Goal: Information Seeking & Learning: Learn about a topic

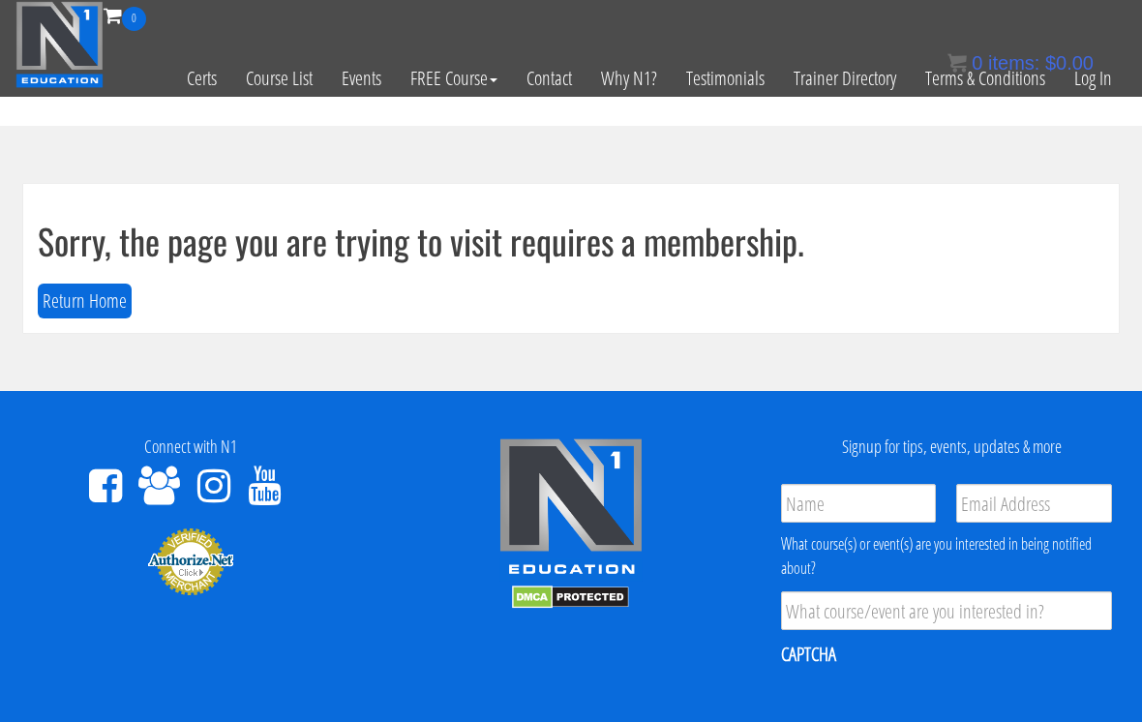
click at [831, 78] on link "Log In" at bounding box center [1093, 78] width 67 height 95
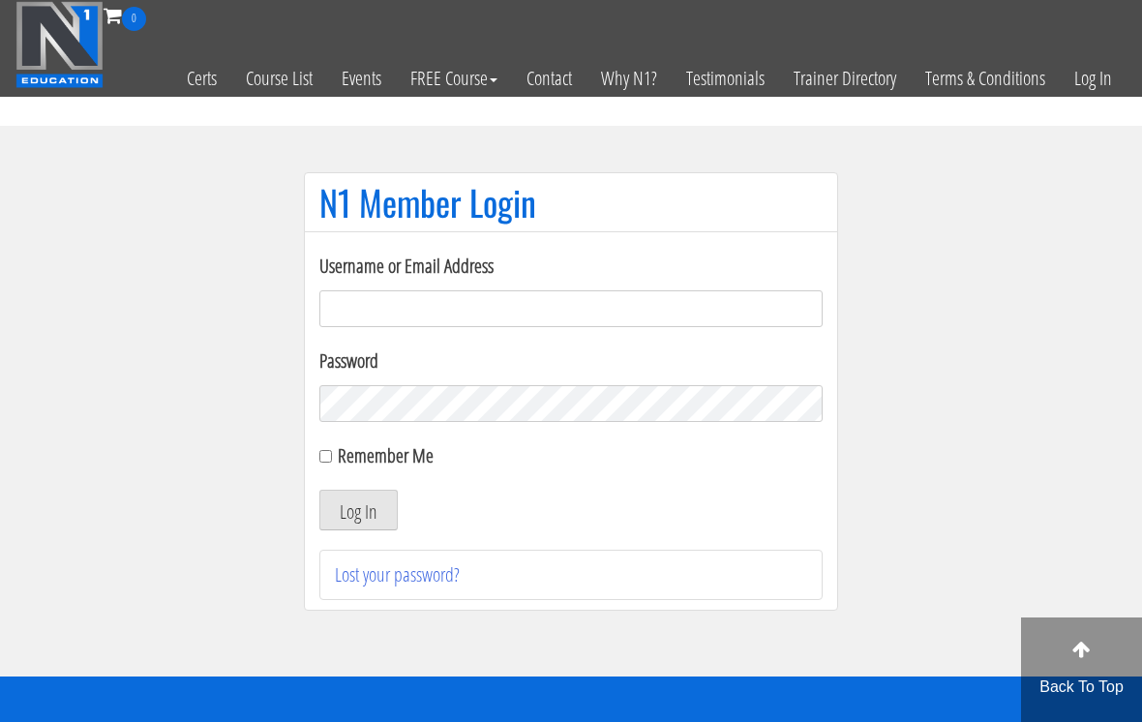
scroll to position [176, 0]
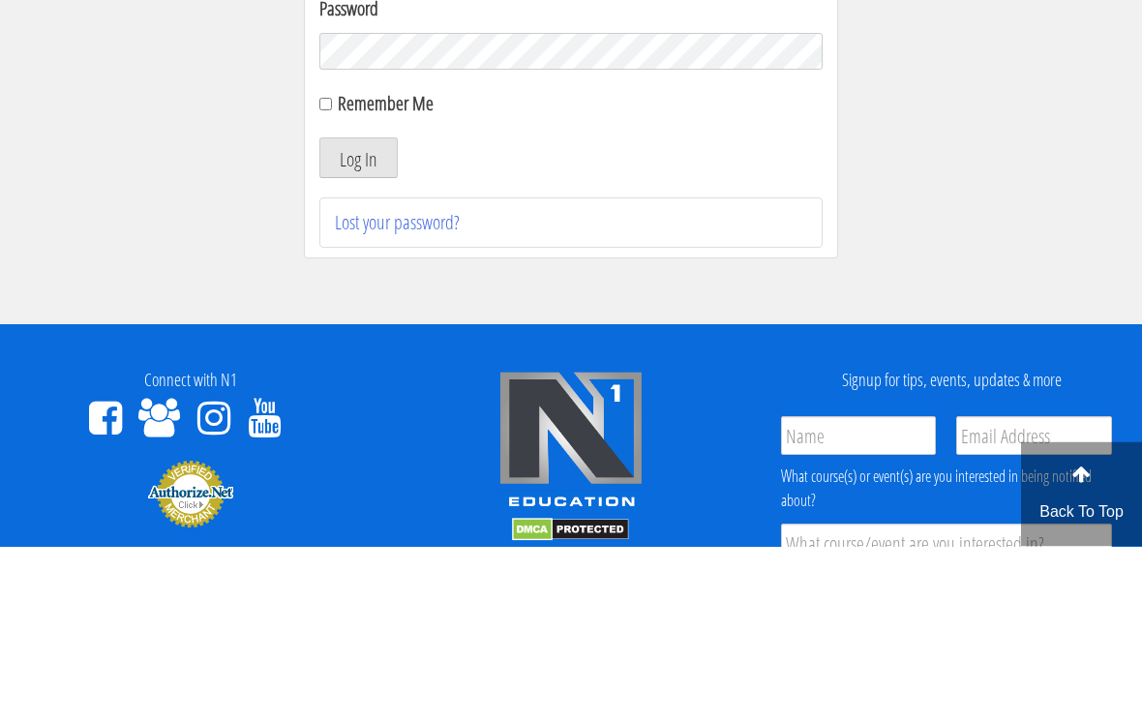
type input "Kedarkokil10@gmail.com"
click at [358, 335] on button "Log In" at bounding box center [358, 334] width 78 height 41
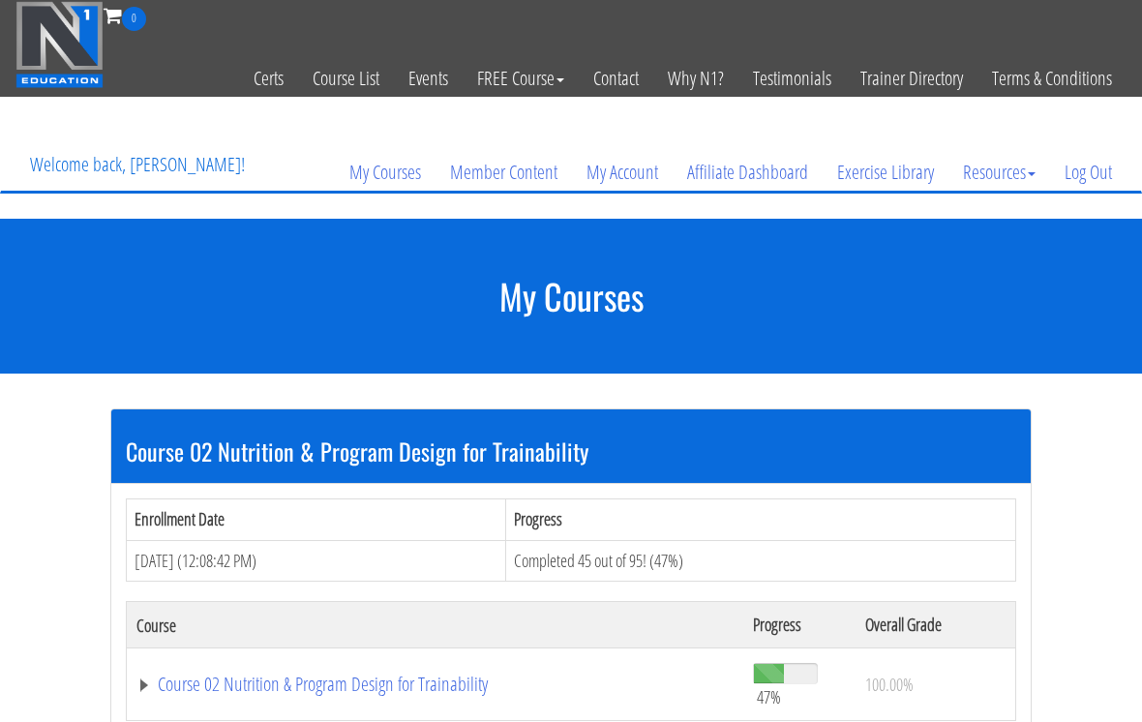
click at [365, 679] on link "Course 02 Nutrition & Program Design for Trainability" at bounding box center [434, 684] width 597 height 19
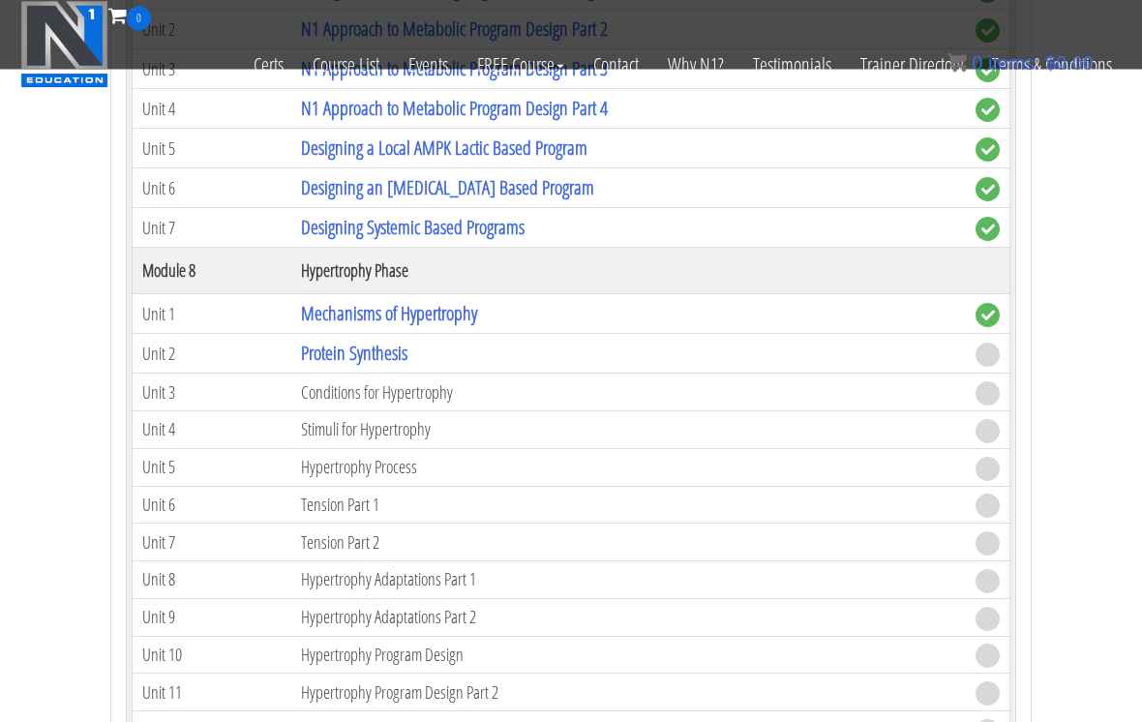
scroll to position [2479, 0]
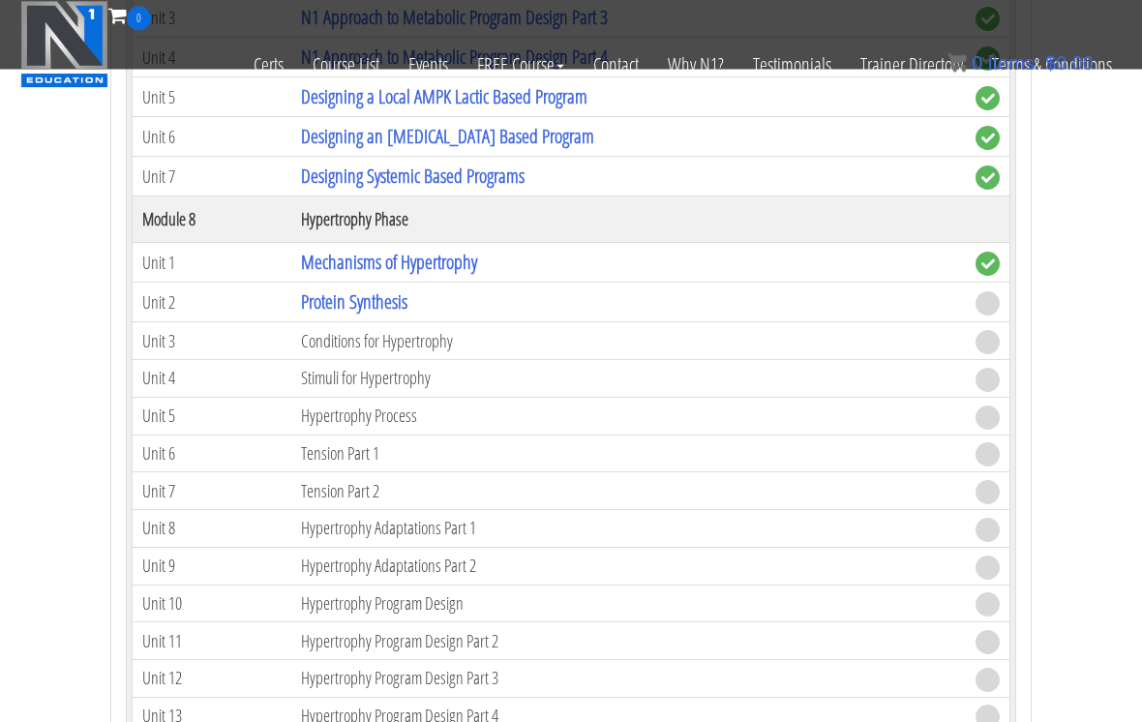
click at [337, 293] on link "Protein Synthesis" at bounding box center [354, 302] width 106 height 26
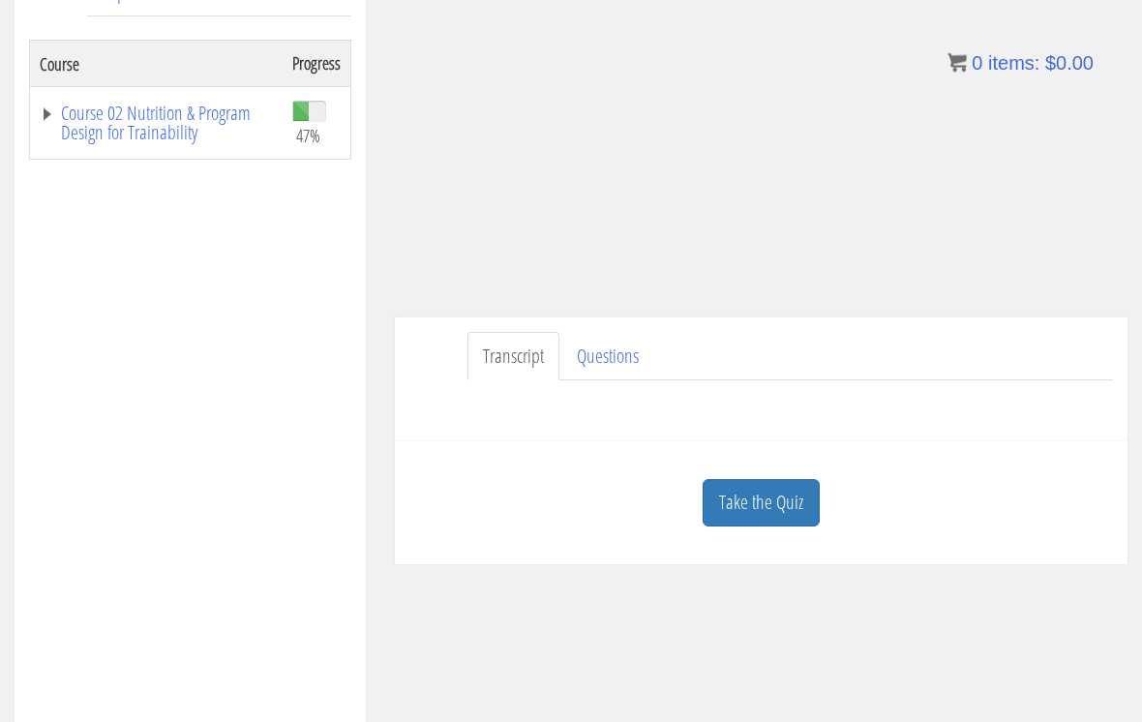
scroll to position [348, 0]
click at [777, 499] on div "Course Keywords Top Points Course Progress Course 02 Nutrition & Program Design…" at bounding box center [571, 475] width 1142 height 1140
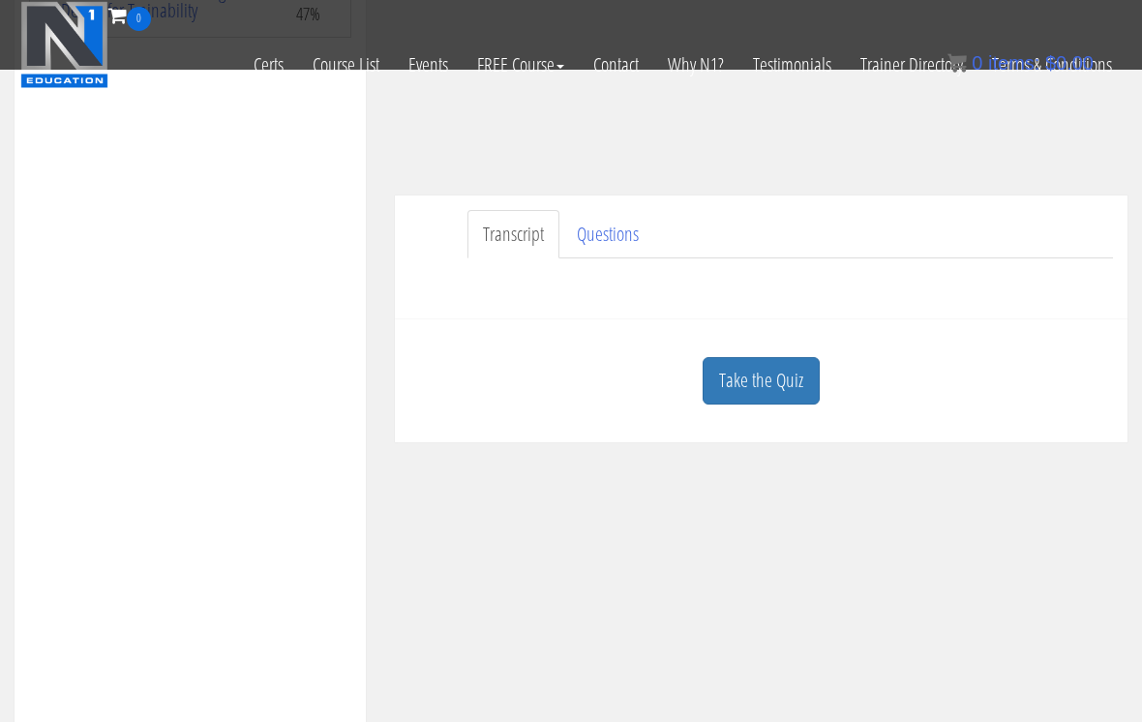
click at [801, 373] on link "Take the Quiz" at bounding box center [761, 380] width 117 height 47
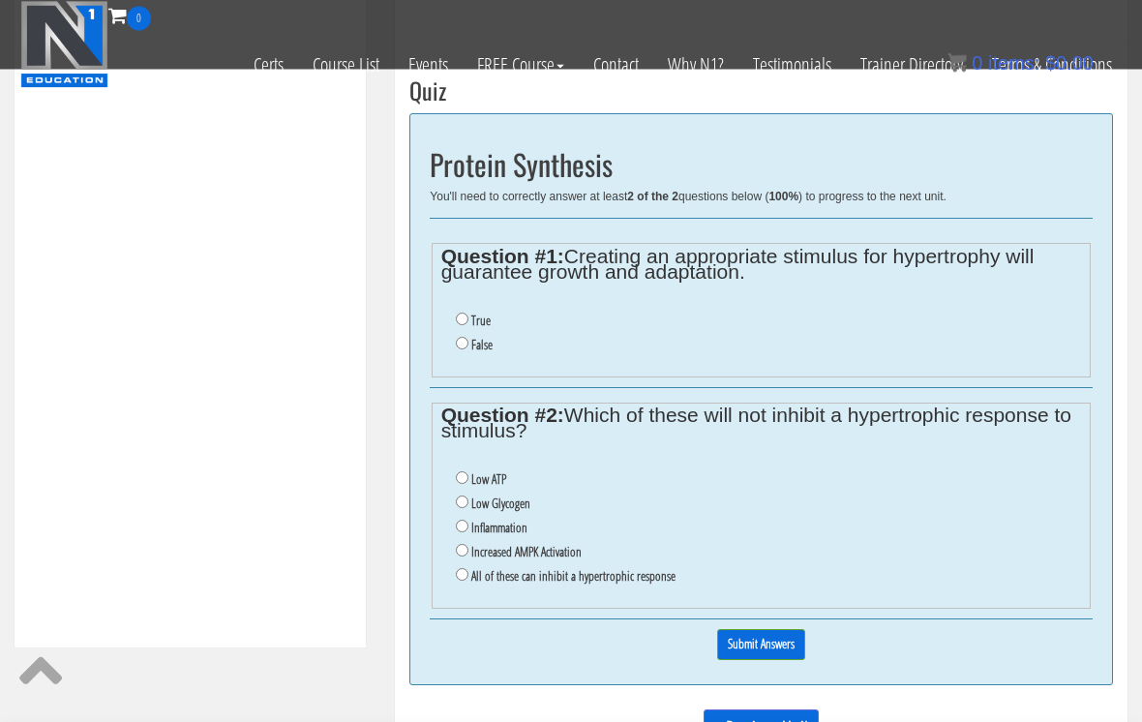
scroll to position [616, 0]
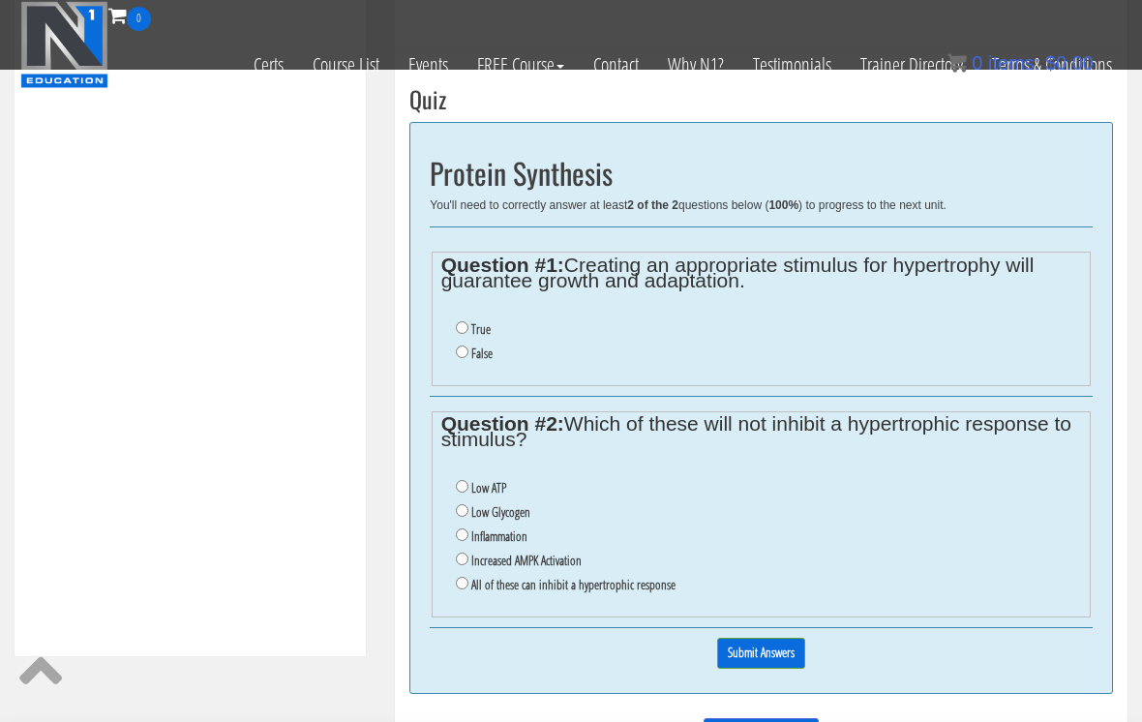
click at [464, 328] on input "True" at bounding box center [462, 327] width 13 height 13
radio input "true"
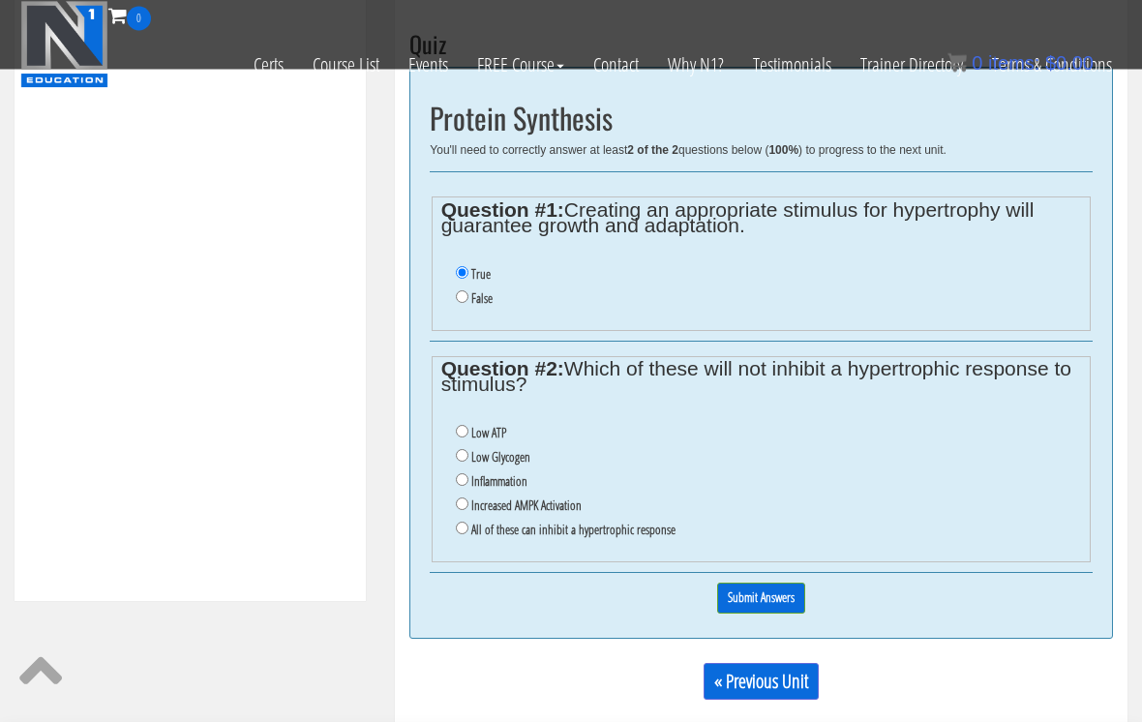
scroll to position [679, 0]
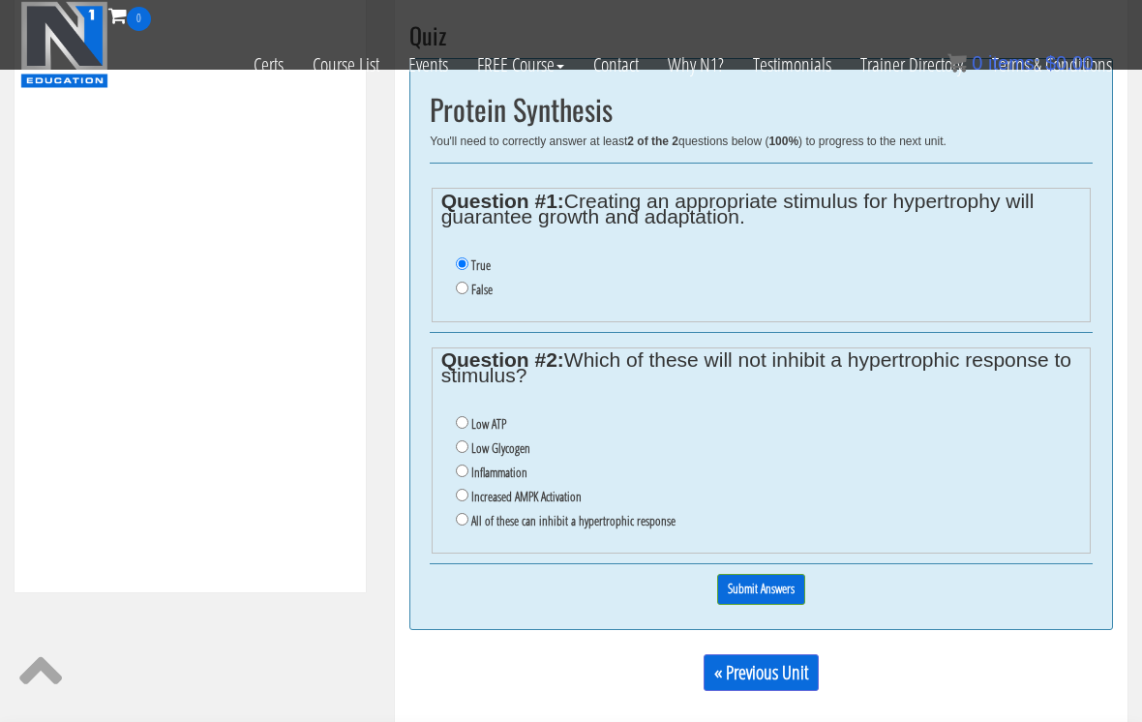
click at [462, 526] on input "All of these can inhibit a hypertrophic response" at bounding box center [462, 519] width 13 height 13
radio input "true"
click at [753, 593] on input "Submit Answers" at bounding box center [761, 589] width 88 height 30
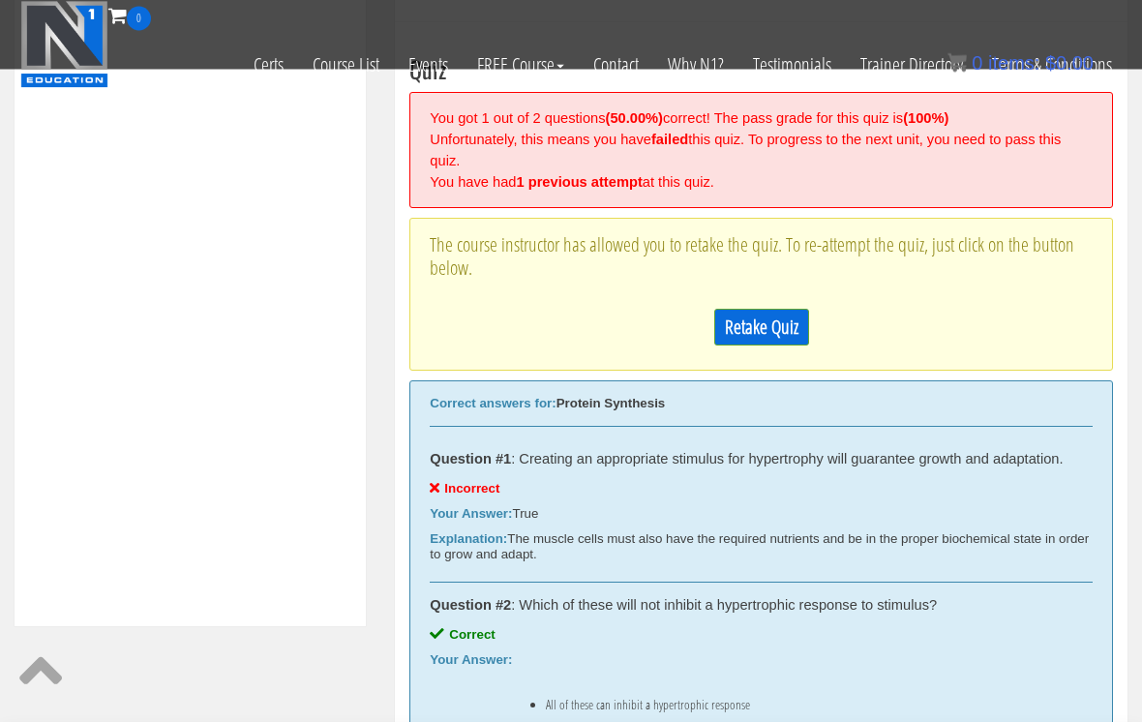
scroll to position [646, 0]
click at [733, 313] on link "Retake Quiz" at bounding box center [761, 327] width 95 height 37
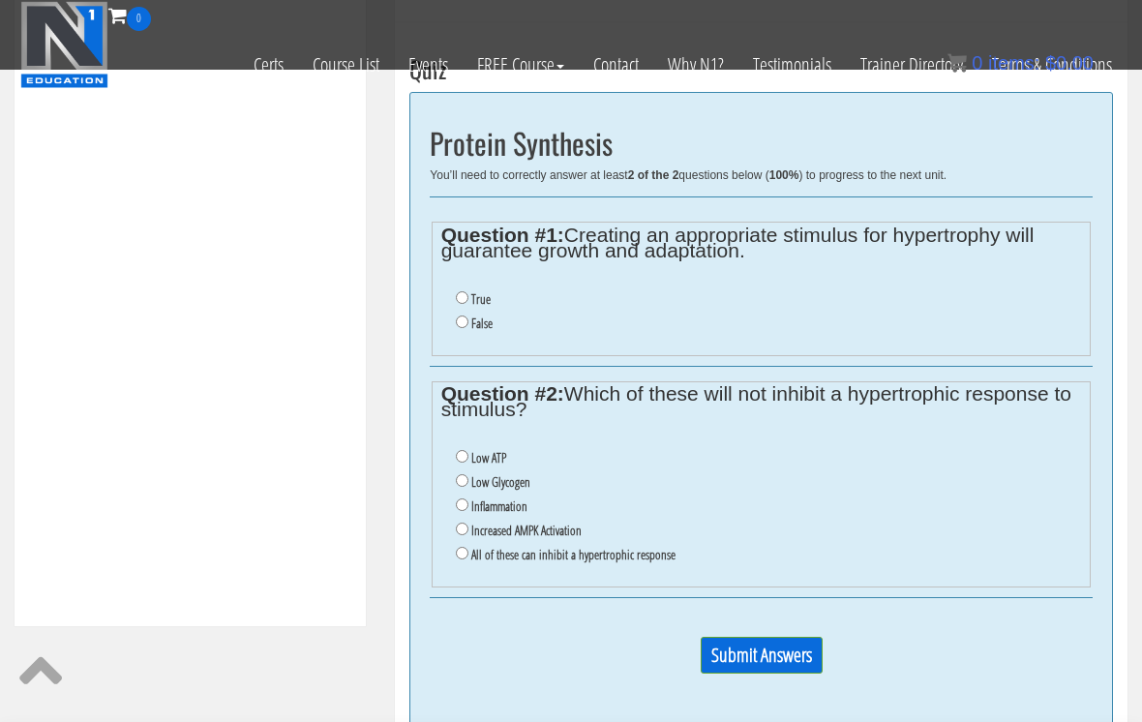
click at [488, 317] on label "False" at bounding box center [481, 323] width 21 height 15
click at [468, 317] on input "False" at bounding box center [462, 322] width 13 height 13
radio input "true"
click at [535, 562] on label "All of these can inhibit a hypertrophic response" at bounding box center [573, 554] width 204 height 15
click at [468, 559] on input "All of these can inhibit a hypertrophic response" at bounding box center [462, 553] width 13 height 13
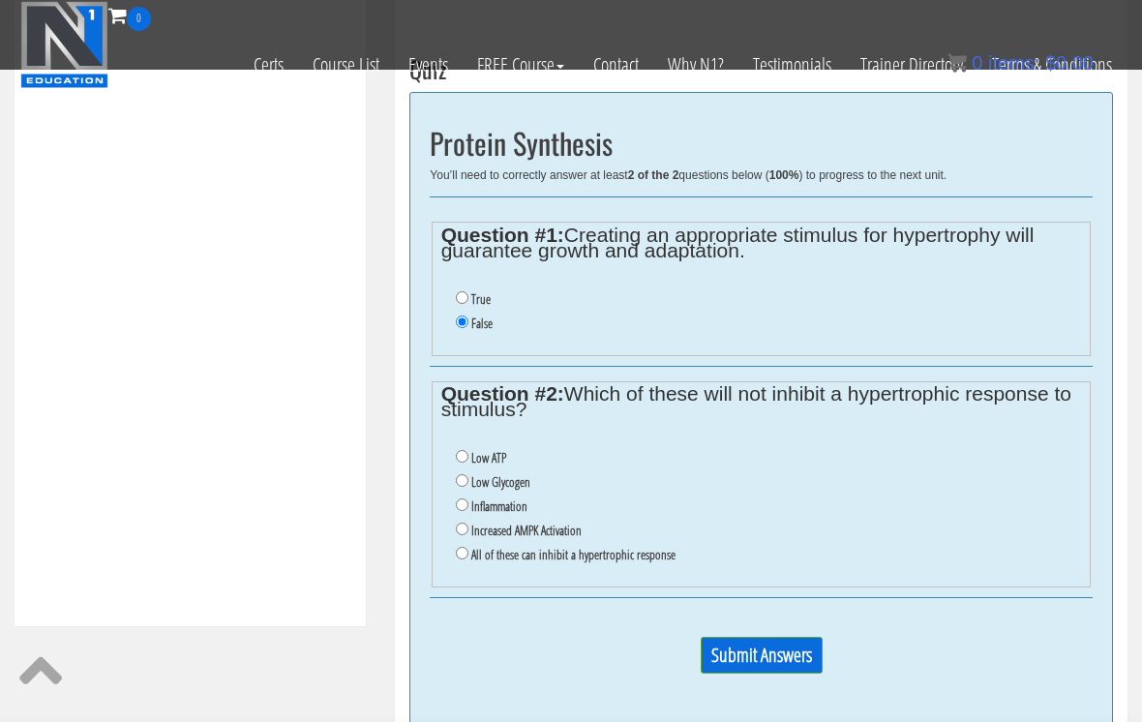
radio input "true"
click at [766, 665] on input "Submit Answers" at bounding box center [762, 655] width 122 height 37
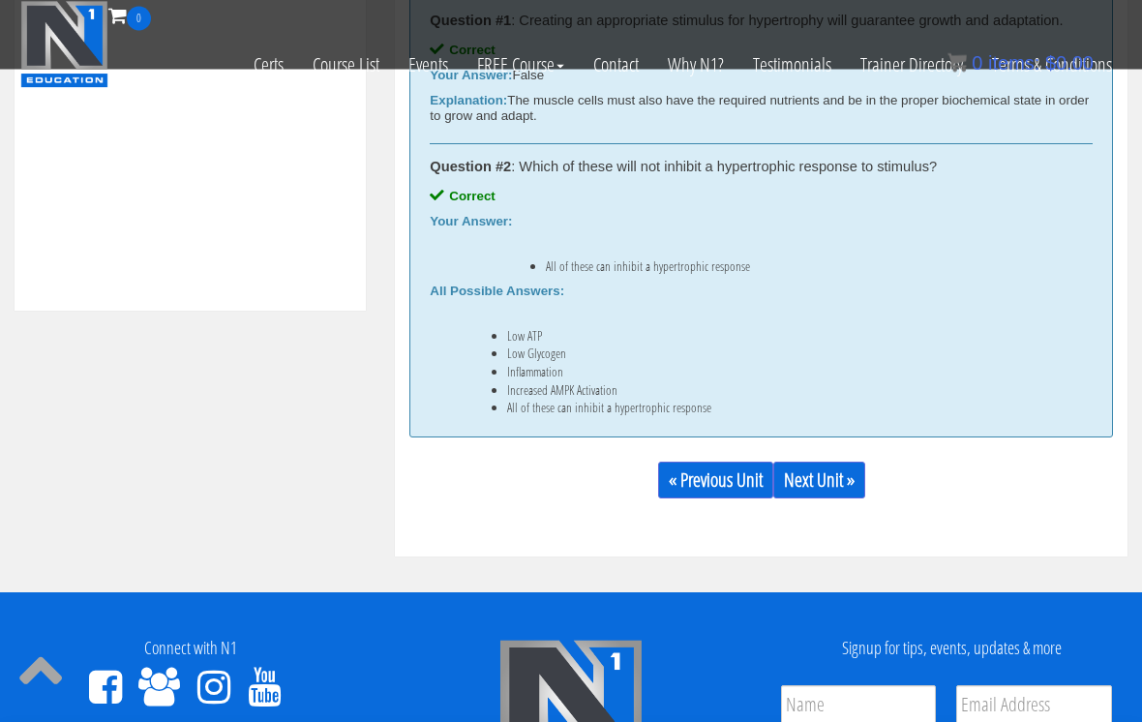
scroll to position [964, 0]
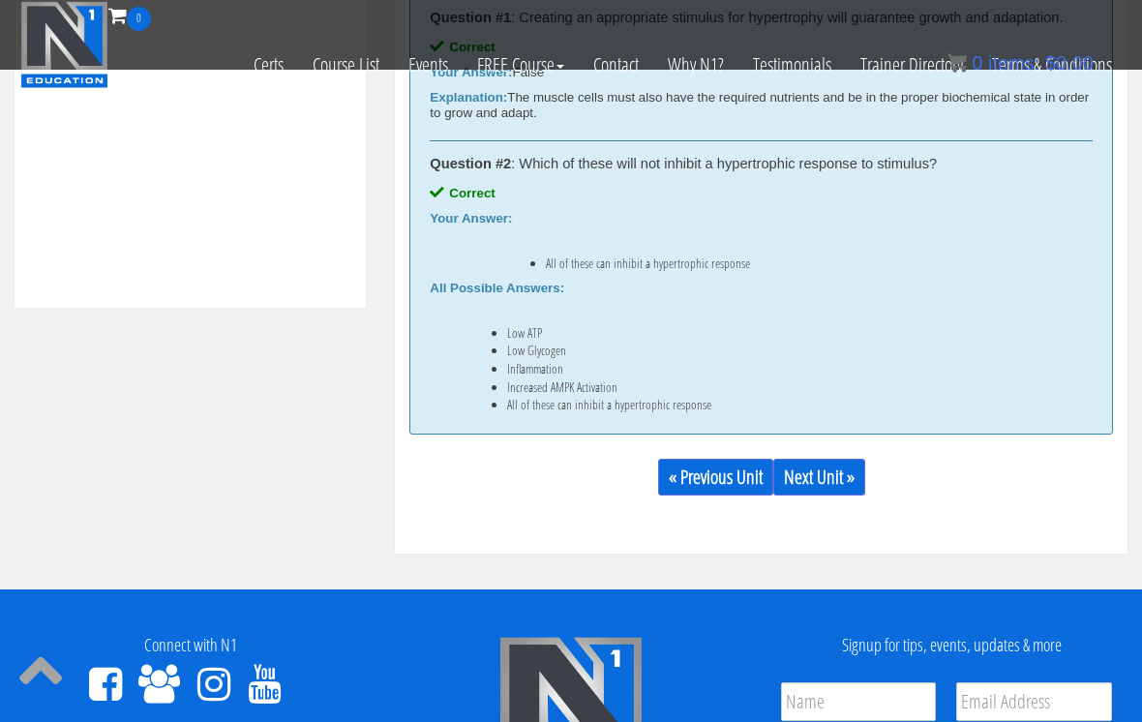
click at [843, 473] on link "Next Unit »" at bounding box center [819, 477] width 92 height 37
